Goal: Transaction & Acquisition: Book appointment/travel/reservation

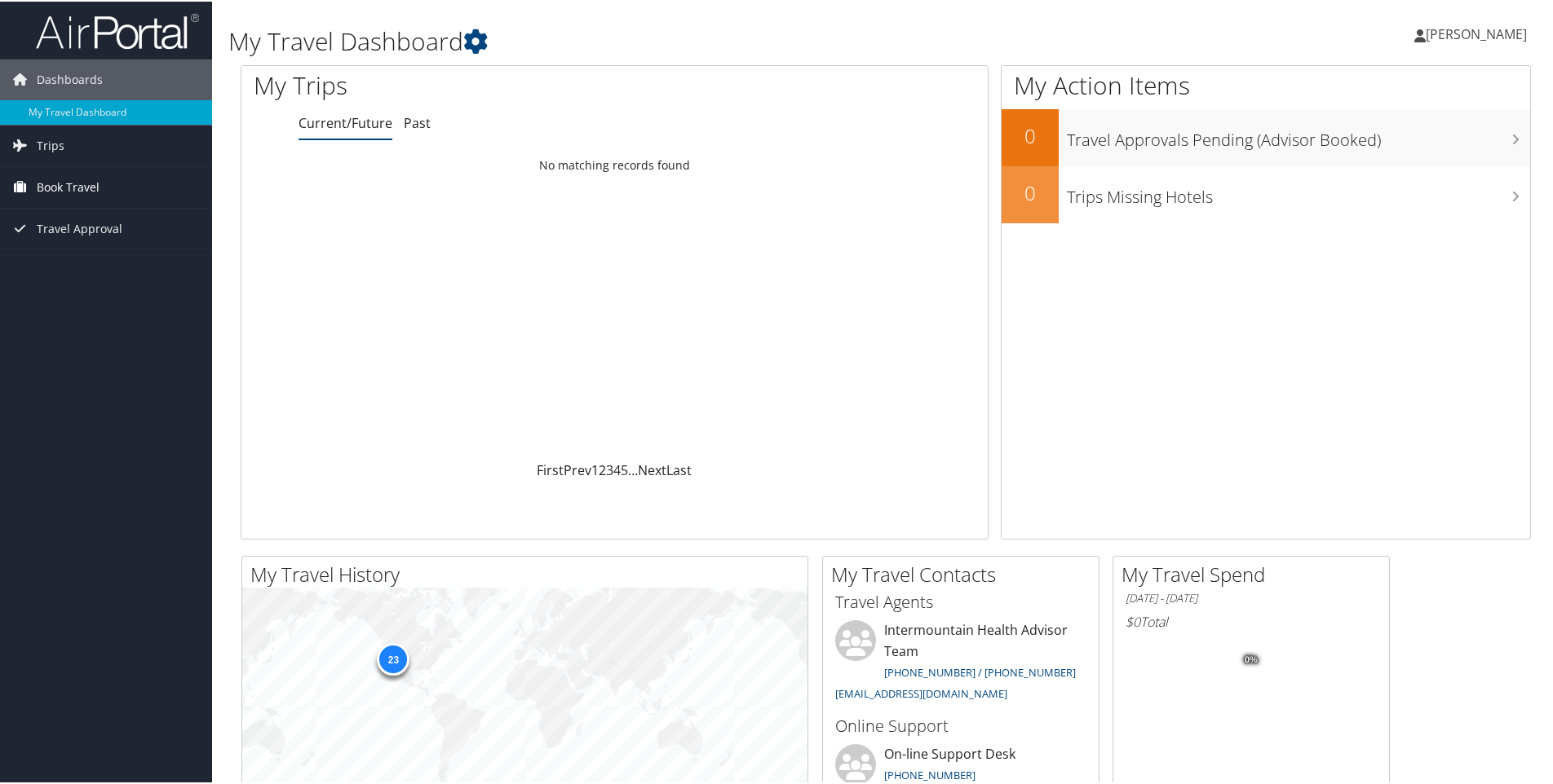
click at [51, 184] on span "Book Travel" at bounding box center [67, 186] width 63 height 41
click at [67, 268] on link "Book/Manage Online Trips" at bounding box center [105, 268] width 212 height 25
